Goal: Task Accomplishment & Management: Manage account settings

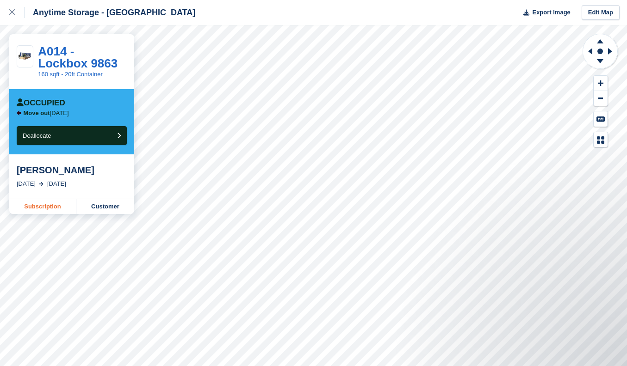
click at [49, 205] on link "Subscription" at bounding box center [42, 206] width 67 height 15
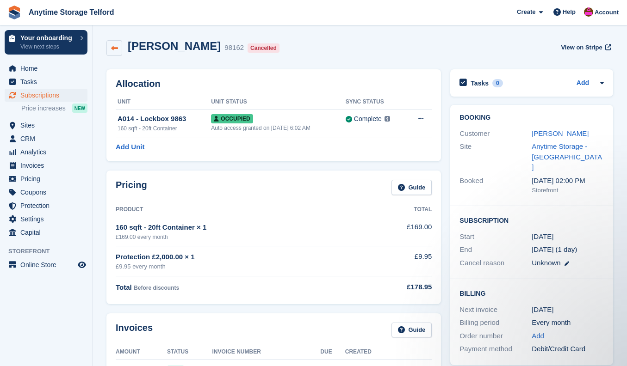
click at [113, 41] on link at bounding box center [114, 48] width 16 height 16
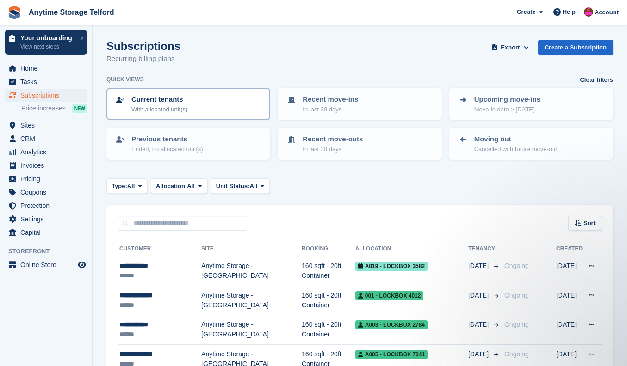
click at [173, 105] on p "With allocated unit(s)" at bounding box center [159, 109] width 56 height 9
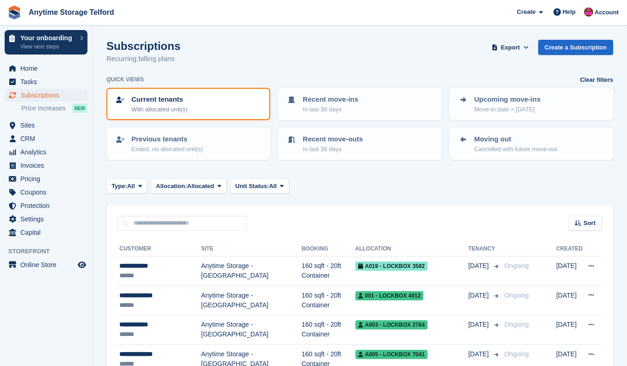
click at [173, 105] on p "With allocated unit(s)" at bounding box center [159, 109] width 56 height 9
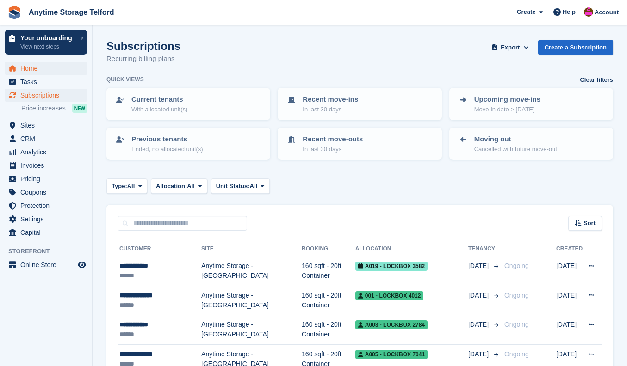
click at [33, 66] on span "Home" at bounding box center [48, 68] width 56 height 13
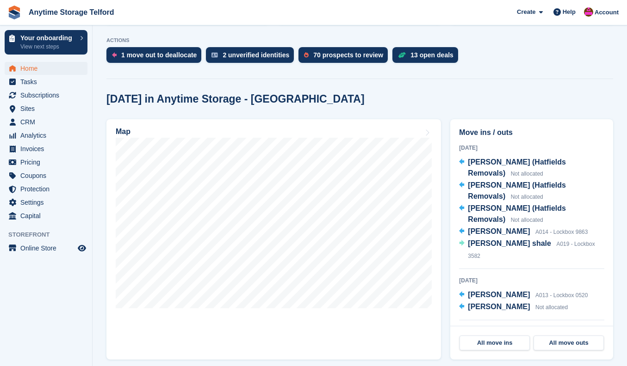
scroll to position [218, 0]
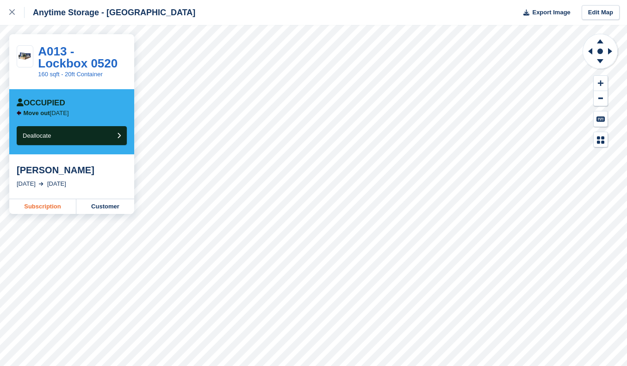
click at [68, 206] on link "Subscription" at bounding box center [42, 206] width 67 height 15
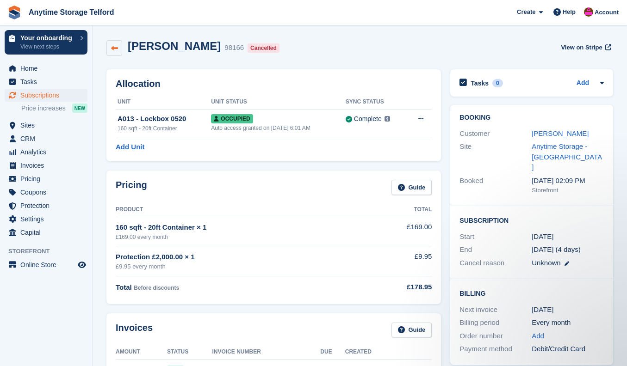
click at [116, 46] on icon at bounding box center [114, 48] width 7 height 7
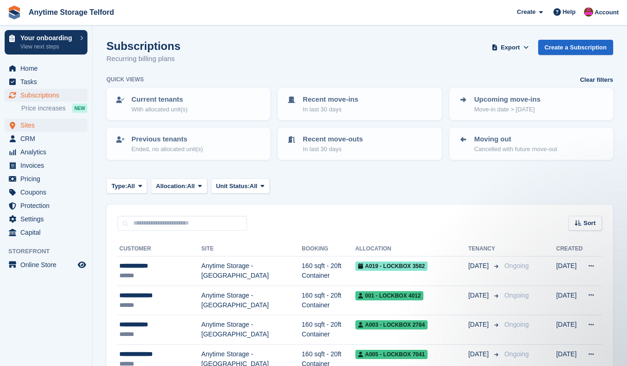
click at [29, 123] on span "Sites" at bounding box center [48, 125] width 56 height 13
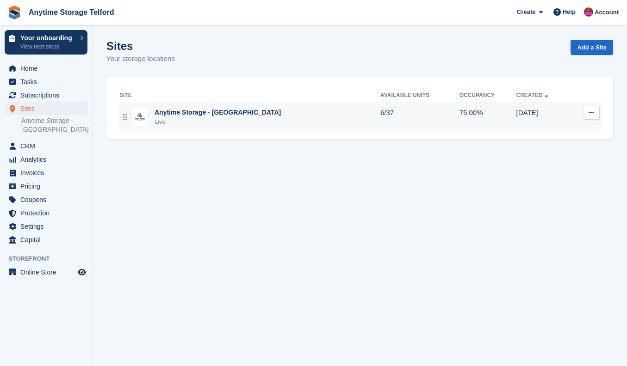
click at [194, 109] on div "Anytime Storage - [GEOGRAPHIC_DATA]" at bounding box center [217, 113] width 126 height 10
